Goal: Transaction & Acquisition: Purchase product/service

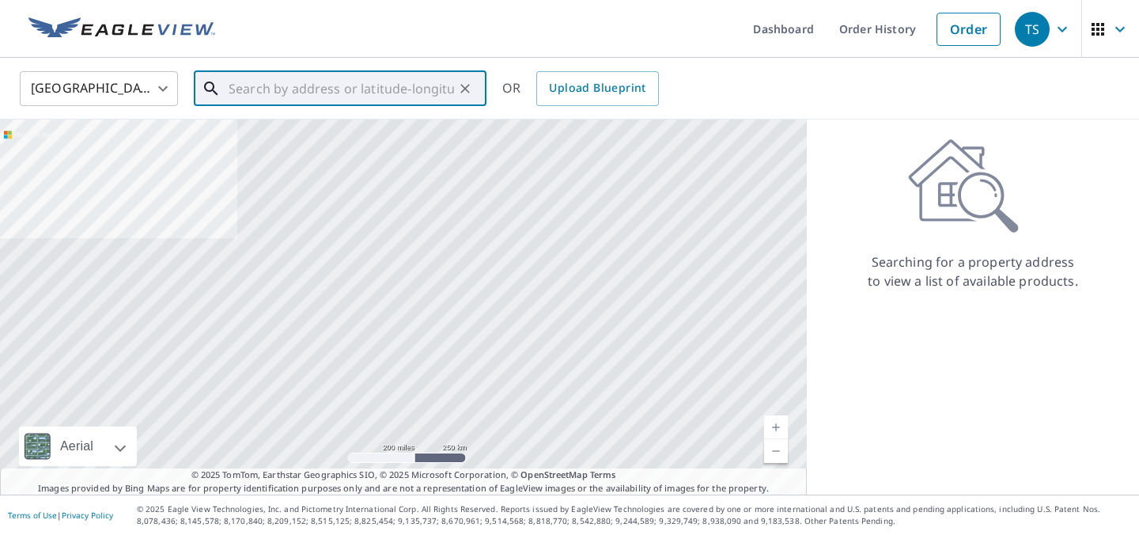
paste input "[STREET_ADDRESS]"
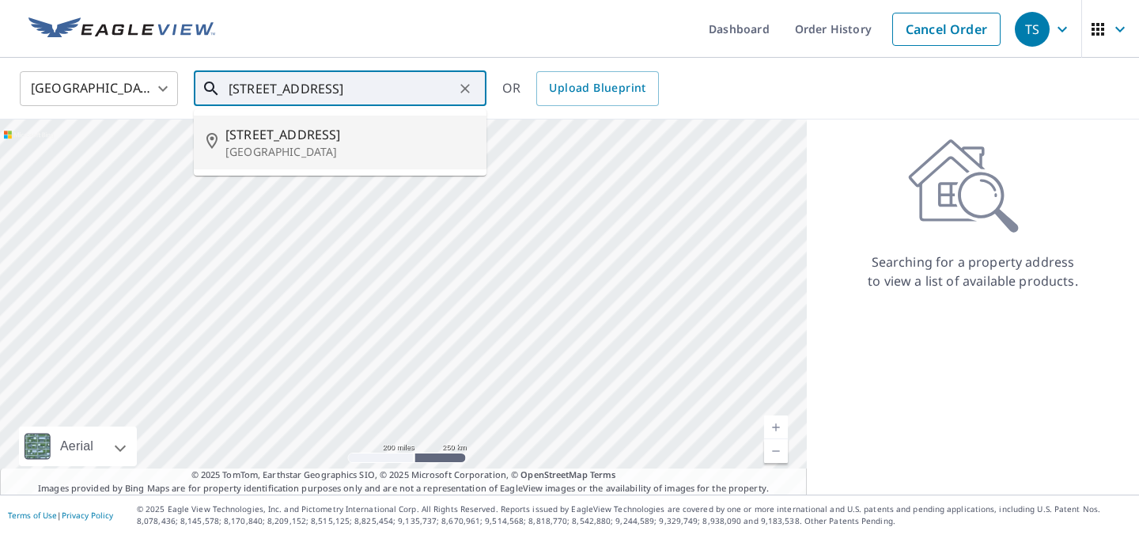
click at [369, 144] on span "[STREET_ADDRESS]" at bounding box center [349, 134] width 248 height 19
type input "[STREET_ADDRESS]"
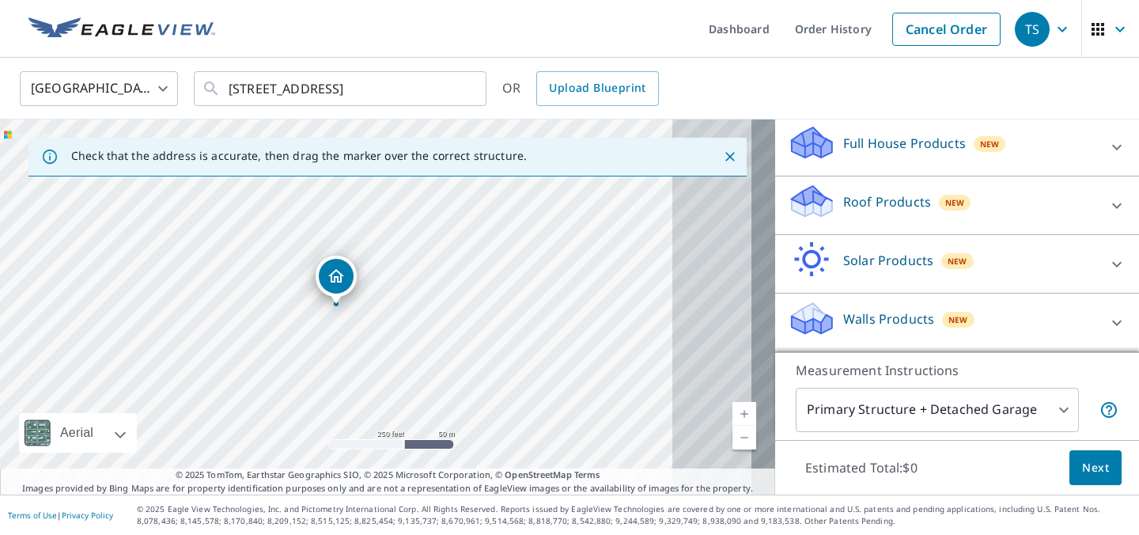
scroll to position [221, 0]
click at [901, 300] on div "Walls Products New" at bounding box center [943, 322] width 310 height 45
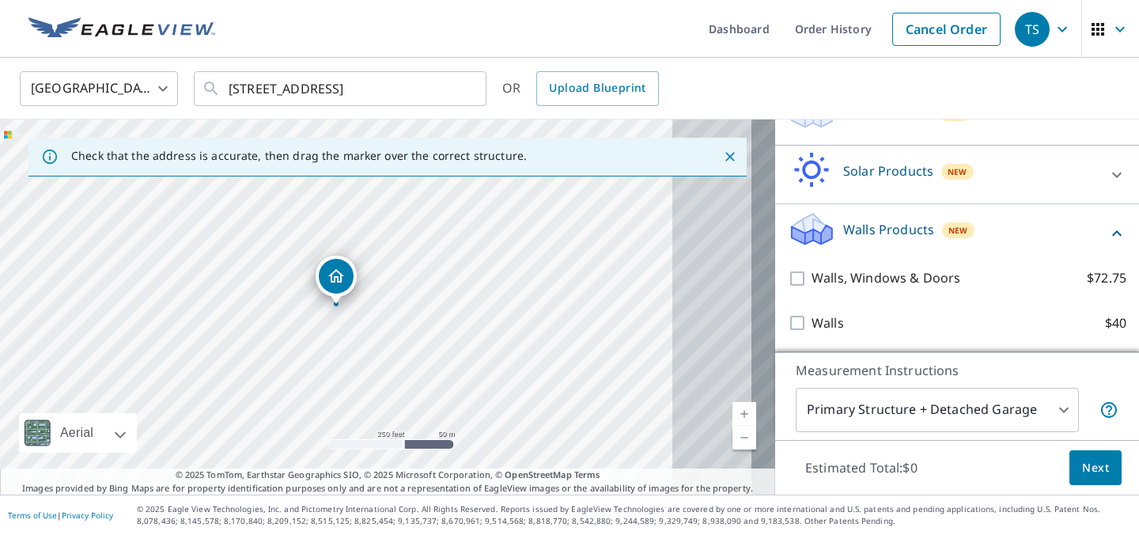
scroll to position [328, 0]
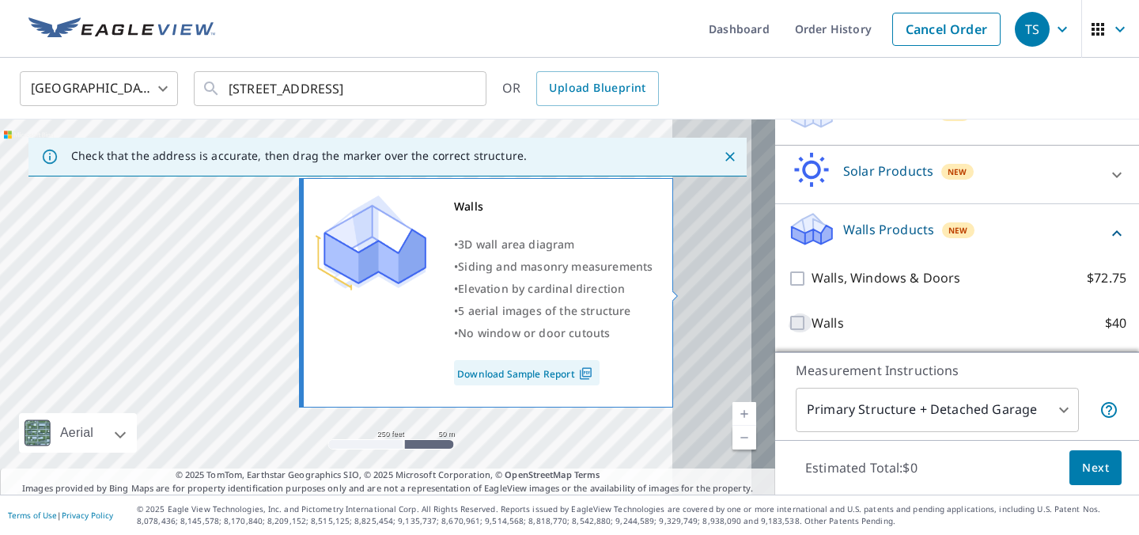
click at [788, 313] on input "Walls $40" at bounding box center [800, 322] width 24 height 19
checkbox input "true"
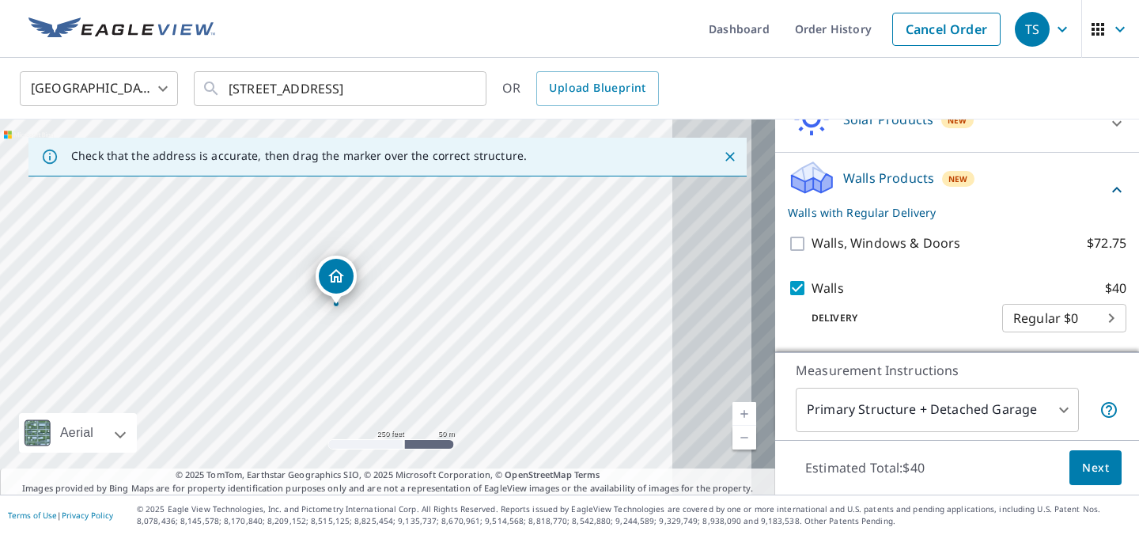
scroll to position [380, 0]
click at [1082, 458] on span "Next" at bounding box center [1095, 468] width 27 height 20
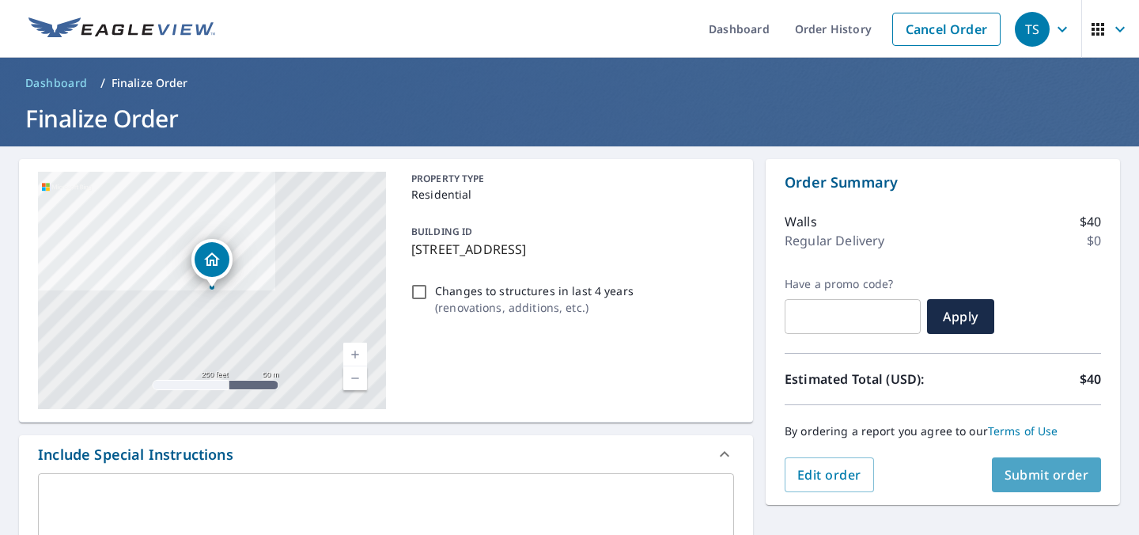
click at [1040, 474] on span "Submit order" at bounding box center [1047, 474] width 85 height 17
